Goal: Transaction & Acquisition: Purchase product/service

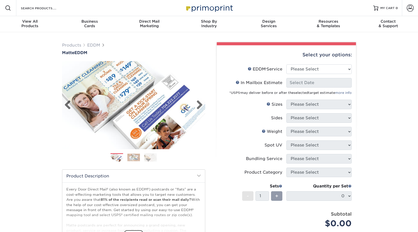
click at [121, 119] on img at bounding box center [133, 105] width 143 height 95
click at [223, 130] on label "Weight Help Weight" at bounding box center [253, 132] width 65 height 10
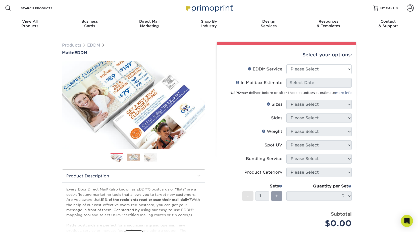
click at [223, 130] on label "Weight Help Weight" at bounding box center [253, 132] width 65 height 10
click at [179, 66] on img at bounding box center [133, 105] width 143 height 95
